Goal: Task Accomplishment & Management: Manage account settings

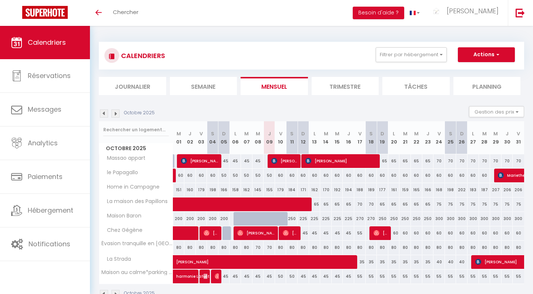
click at [297, 233] on span "[PERSON_NAME]" at bounding box center [290, 233] width 15 height 14
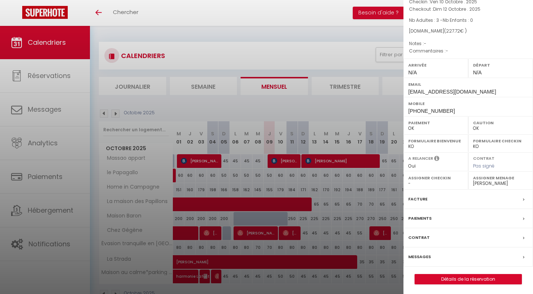
scroll to position [49, 0]
click at [454, 256] on div "Messages" at bounding box center [469, 258] width 130 height 19
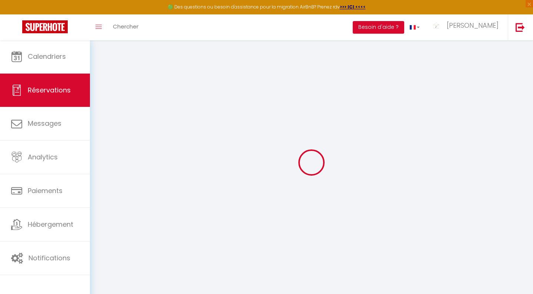
select select
checkbox input "false"
select select
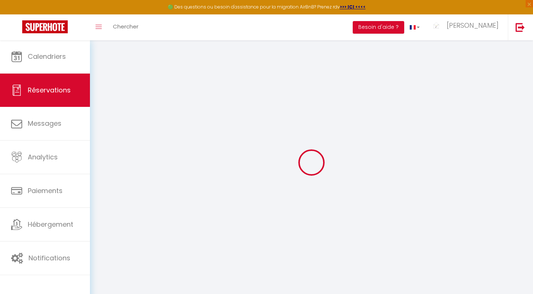
select select
checkbox input "false"
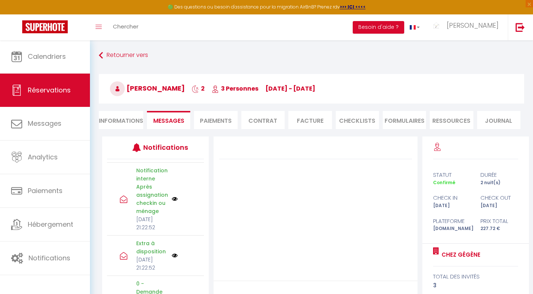
scroll to position [313, 0]
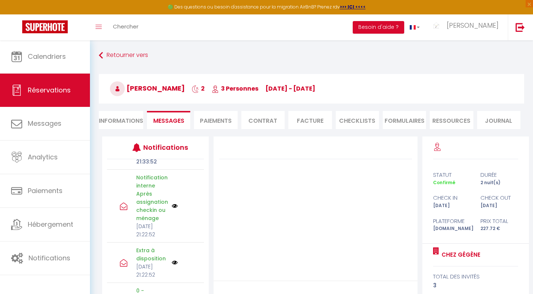
click at [186, 154] on link "Annuler" at bounding box center [193, 150] width 20 height 8
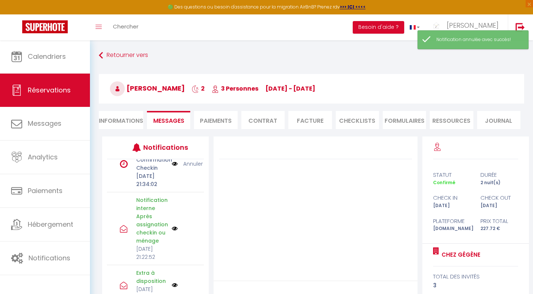
scroll to position [251, 0]
click at [186, 168] on link "Annuler" at bounding box center [193, 164] width 20 height 8
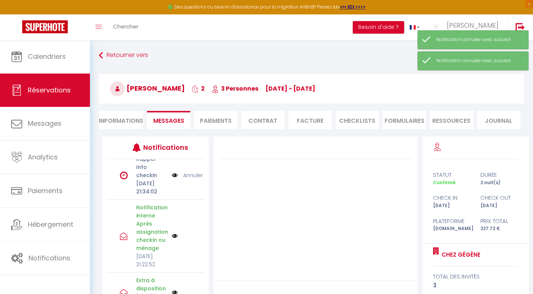
scroll to position [186, 0]
click at [186, 180] on link "Annuler" at bounding box center [193, 176] width 20 height 8
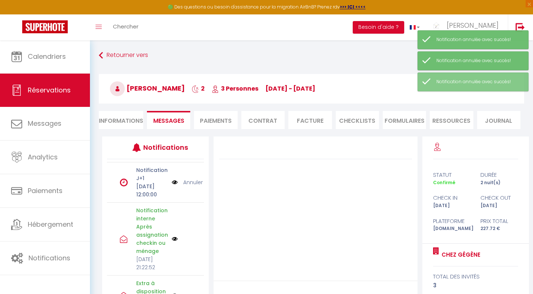
scroll to position [134, 0]
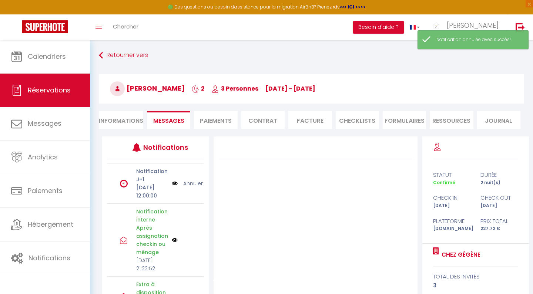
click at [190, 188] on link "Annuler" at bounding box center [193, 184] width 20 height 8
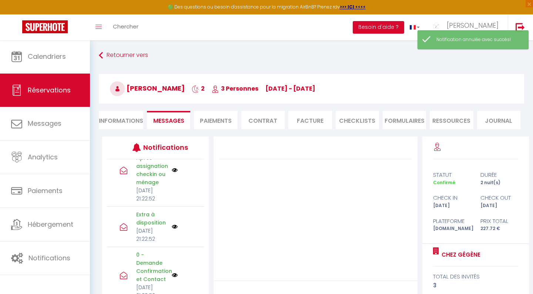
scroll to position [220, 0]
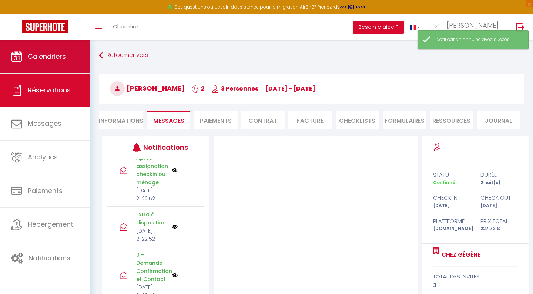
click at [53, 66] on link "Calendriers" at bounding box center [45, 56] width 90 height 33
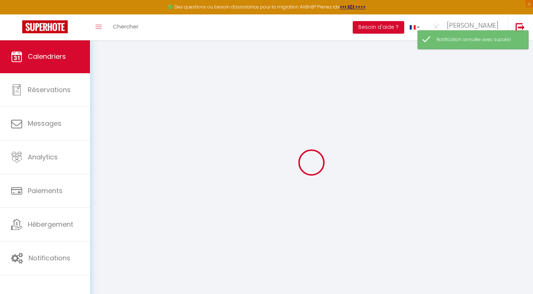
select select
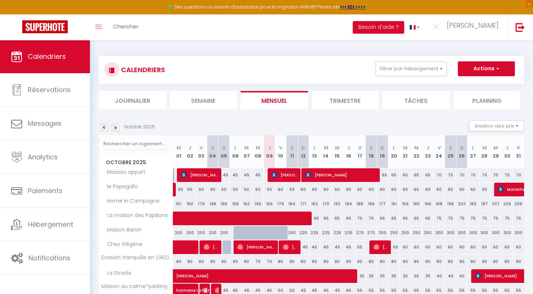
click at [257, 245] on span "[PERSON_NAME]" at bounding box center [256, 247] width 38 height 14
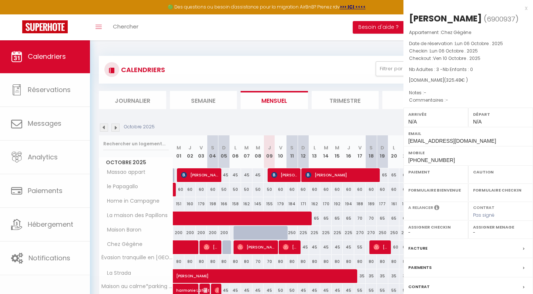
select select "OK"
select select "0"
select select "1"
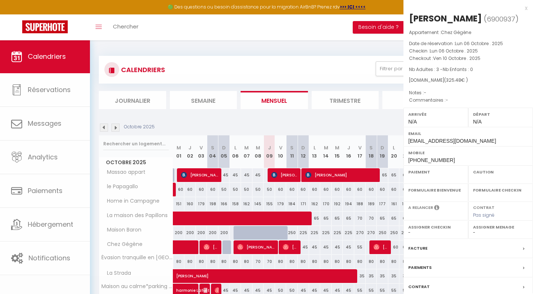
select select
select select "22245"
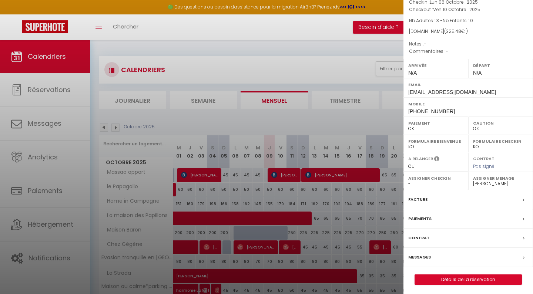
scroll to position [49, 0]
click at [458, 254] on div "Messages" at bounding box center [469, 258] width 130 height 19
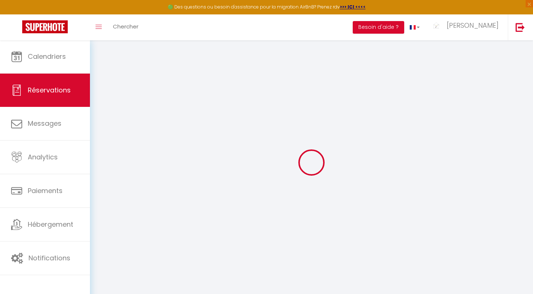
select select
checkbox input "false"
select select
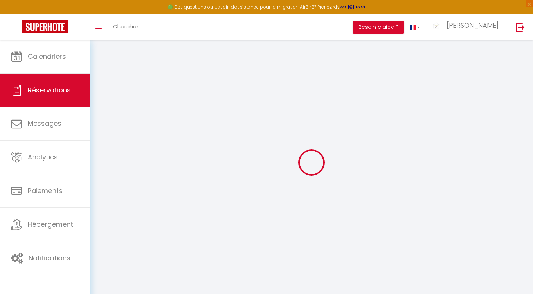
select select
checkbox input "false"
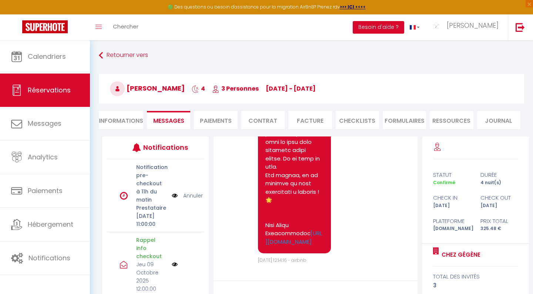
click at [186, 200] on link "Annuler" at bounding box center [193, 196] width 20 height 8
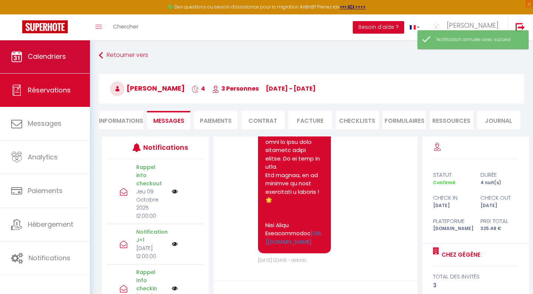
click at [31, 60] on span "Calendriers" at bounding box center [47, 56] width 38 height 9
